Goal: Find specific page/section: Find specific page/section

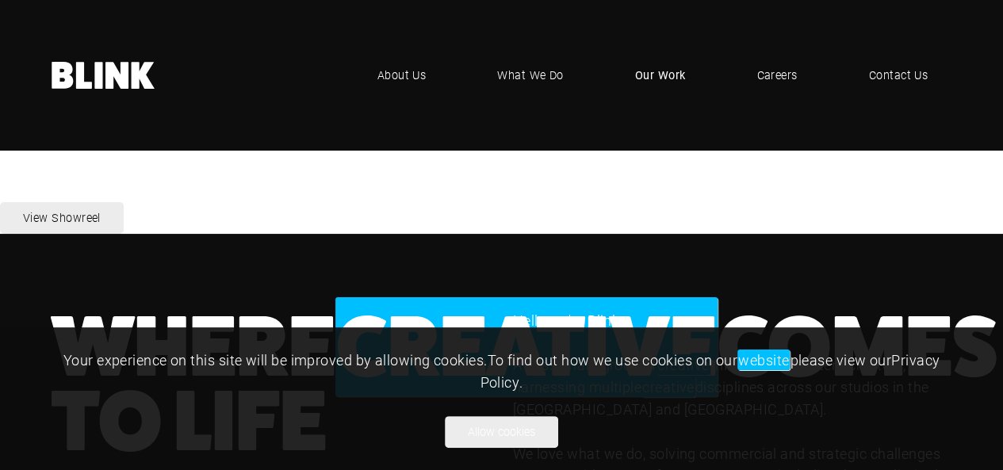
click at [635, 82] on span "Our Work" at bounding box center [660, 75] width 51 height 17
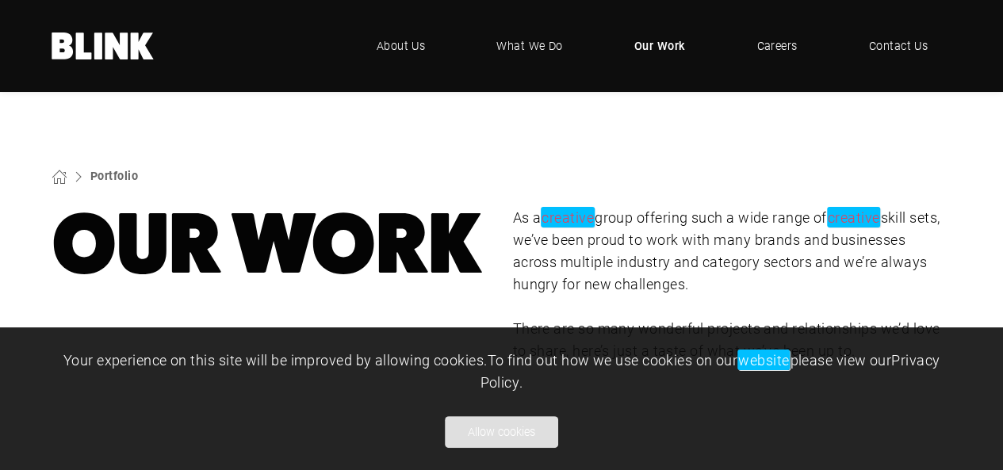
click at [519, 442] on button "Allow cookies" at bounding box center [501, 432] width 113 height 32
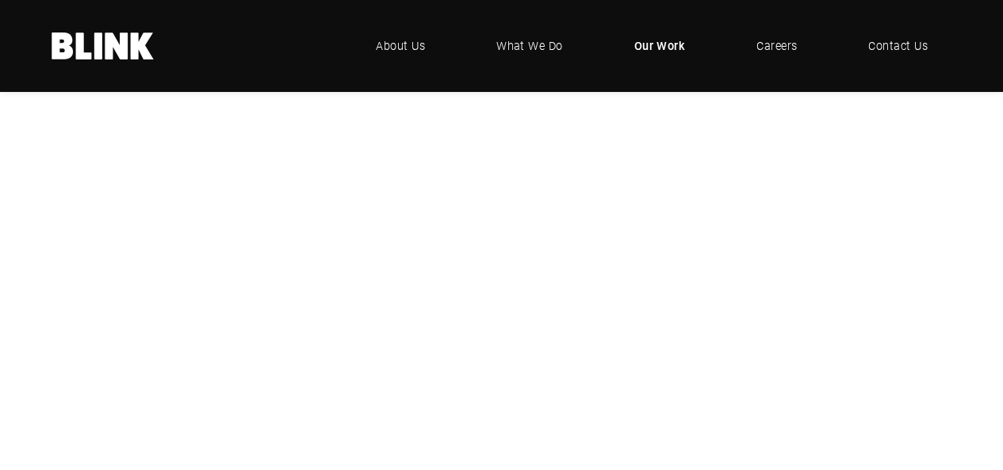
scroll to position [317, 0]
click at [0, 0] on div "Booths" at bounding box center [0, 0] width 0 height 0
click at [0, 0] on div "Geepas" at bounding box center [0, 0] width 0 height 0
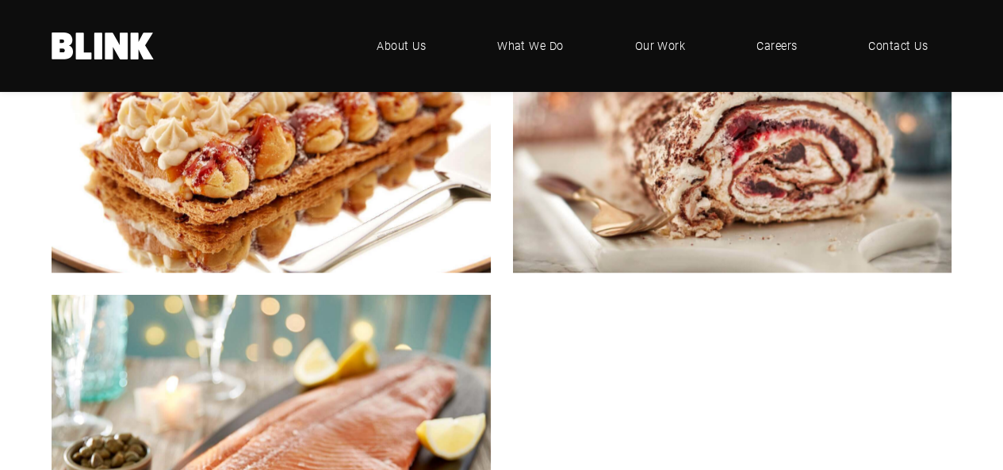
scroll to position [4204, 0]
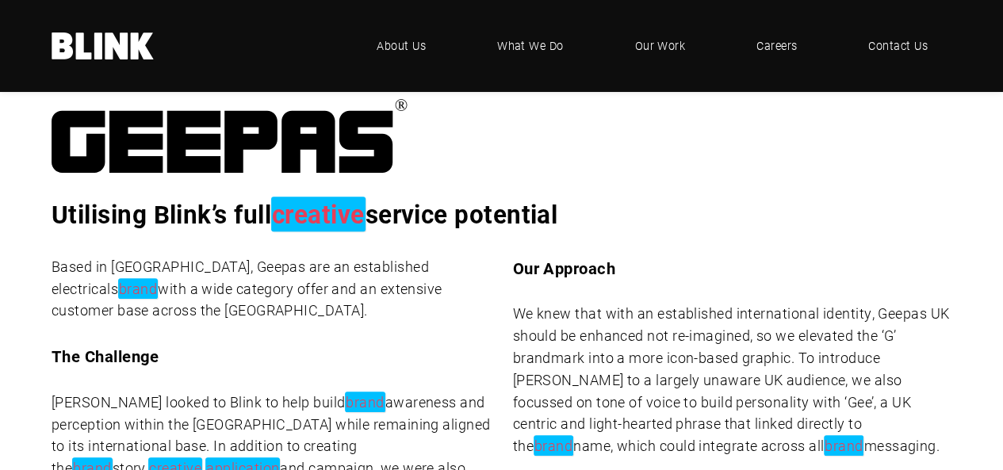
scroll to position [635, 0]
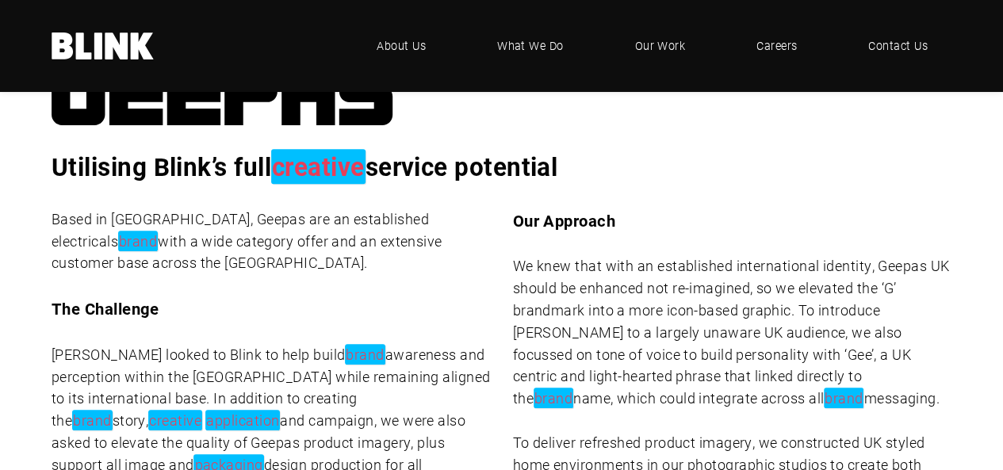
click at [190, 220] on p "Based in Dubai, Geepas are an established electricals brand with a wide categor…" at bounding box center [271, 242] width 439 height 67
copy p "Geepas"
